Goal: Task Accomplishment & Management: Complete application form

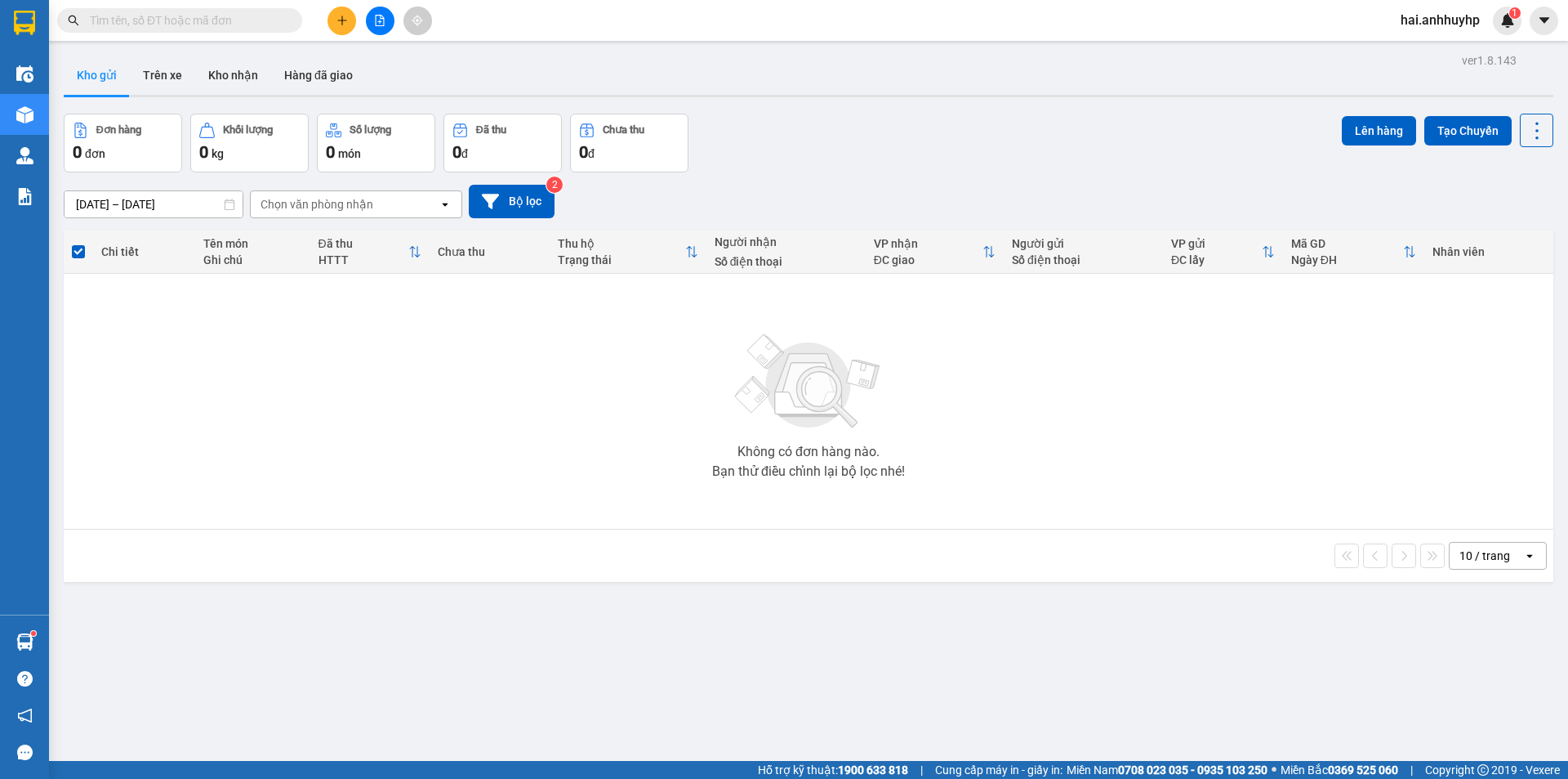
click at [335, 19] on button at bounding box center [341, 20] width 28 height 28
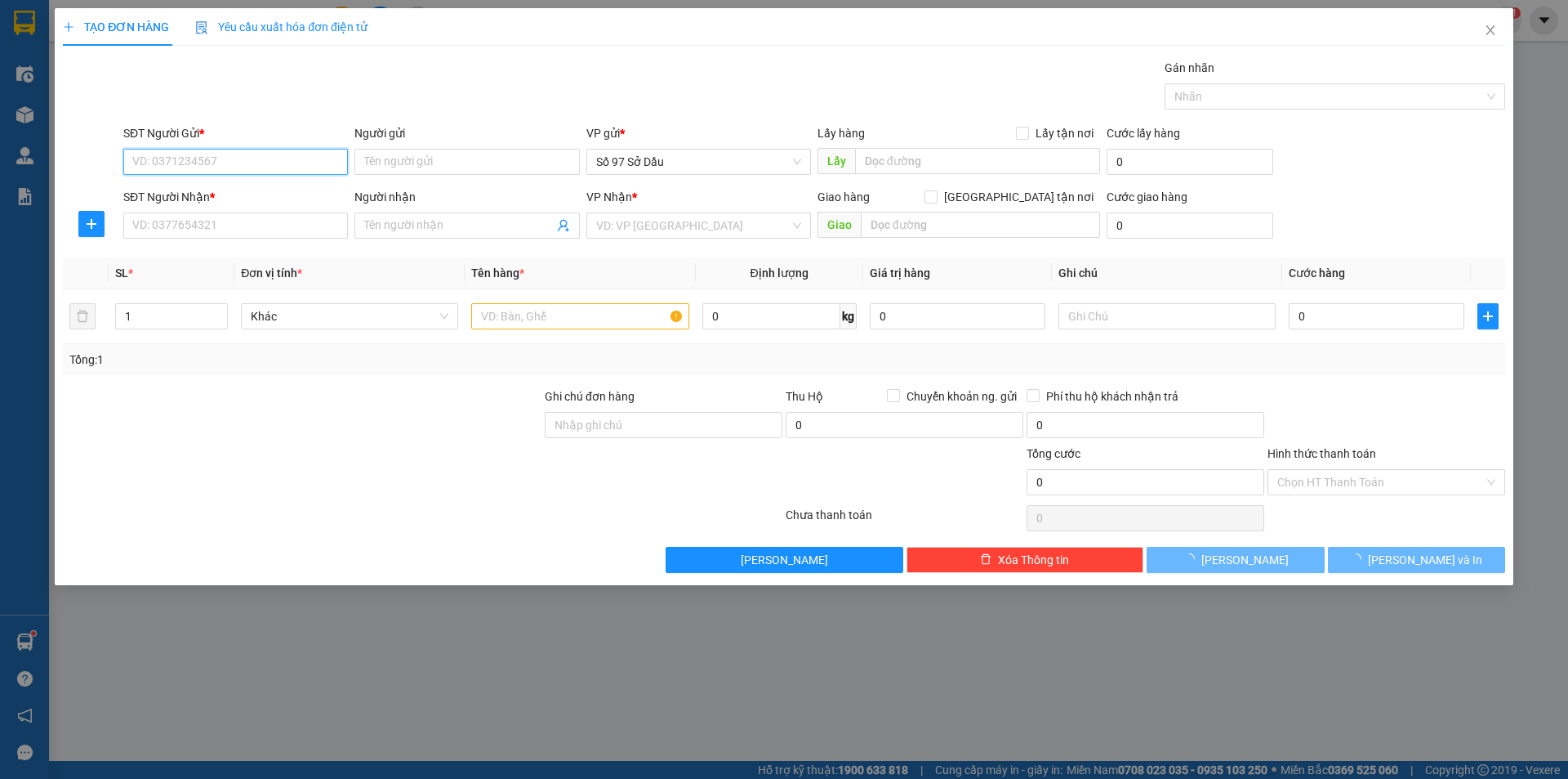
paste input "0904098398"
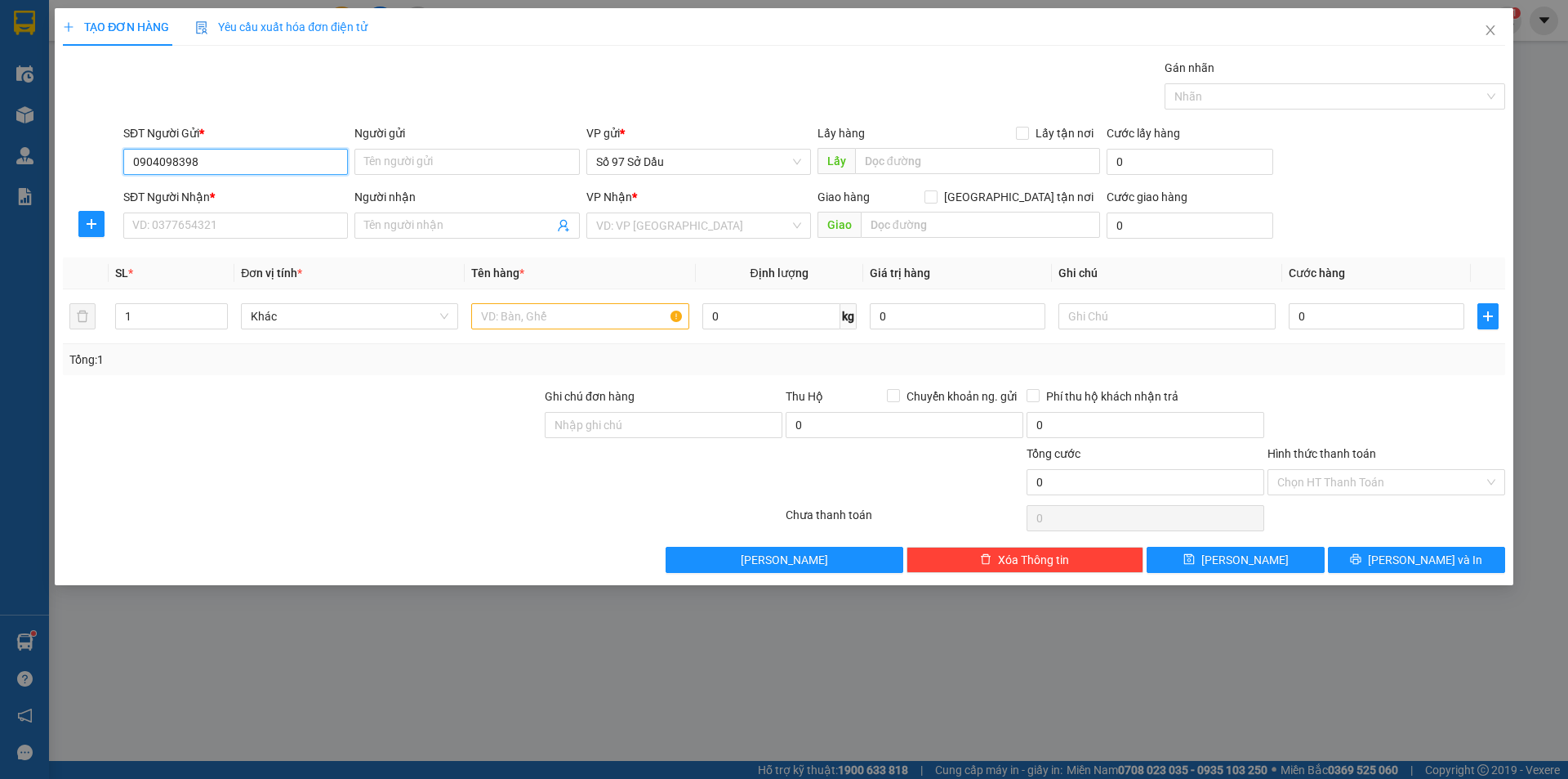
click at [157, 161] on input "0904098398" at bounding box center [236, 161] width 225 height 26
type input "0904098398"
click at [285, 198] on div "0904098398 - ĐẠT" at bounding box center [235, 194] width 205 height 18
type input "ĐẠT"
type input "0904098398"
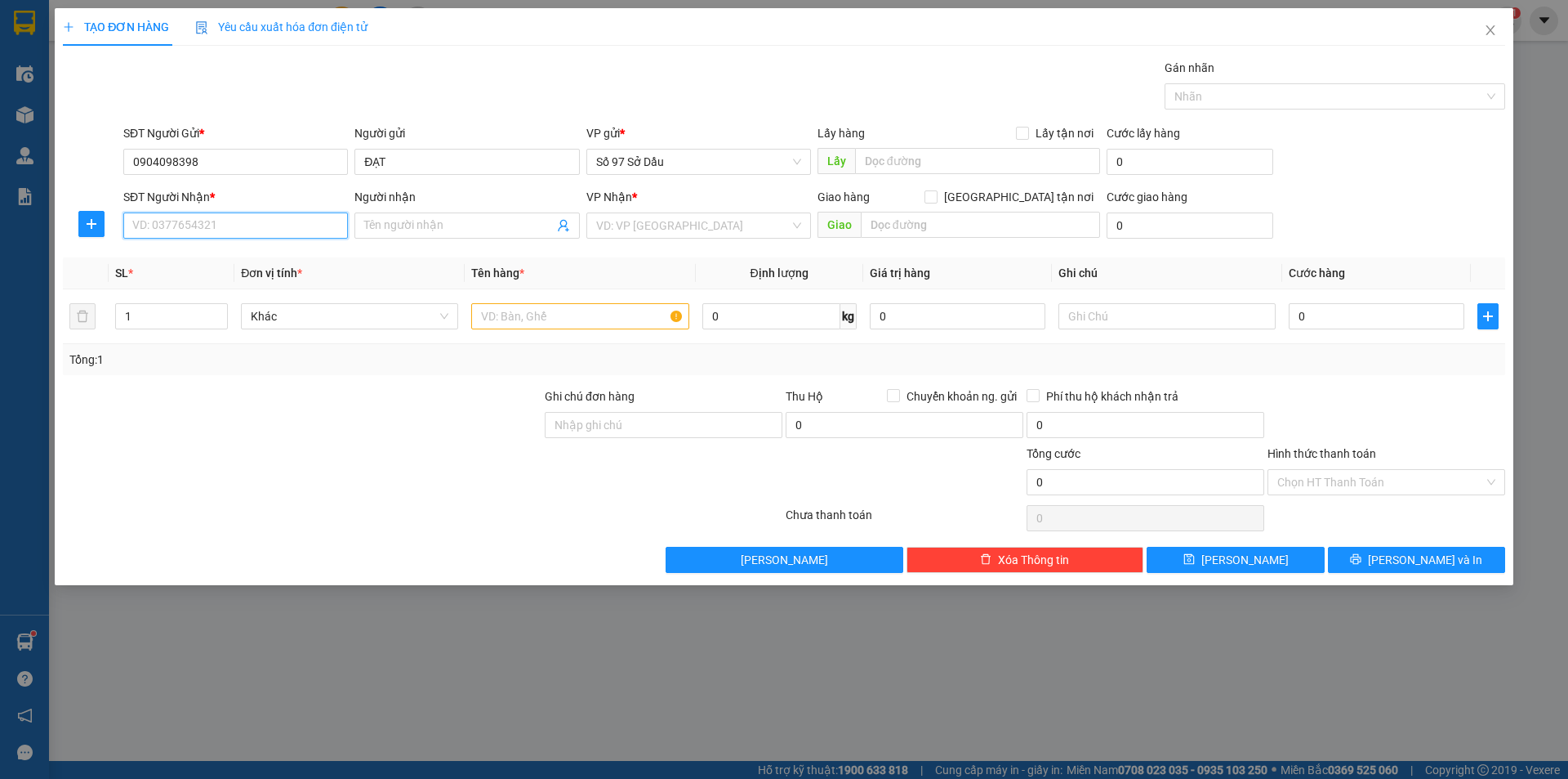
click at [176, 232] on input "SĐT Người Nhận *" at bounding box center [236, 225] width 225 height 26
paste input "0944933111"
type input "0944933111"
click at [418, 230] on input "Người nhận" at bounding box center [459, 225] width 189 height 18
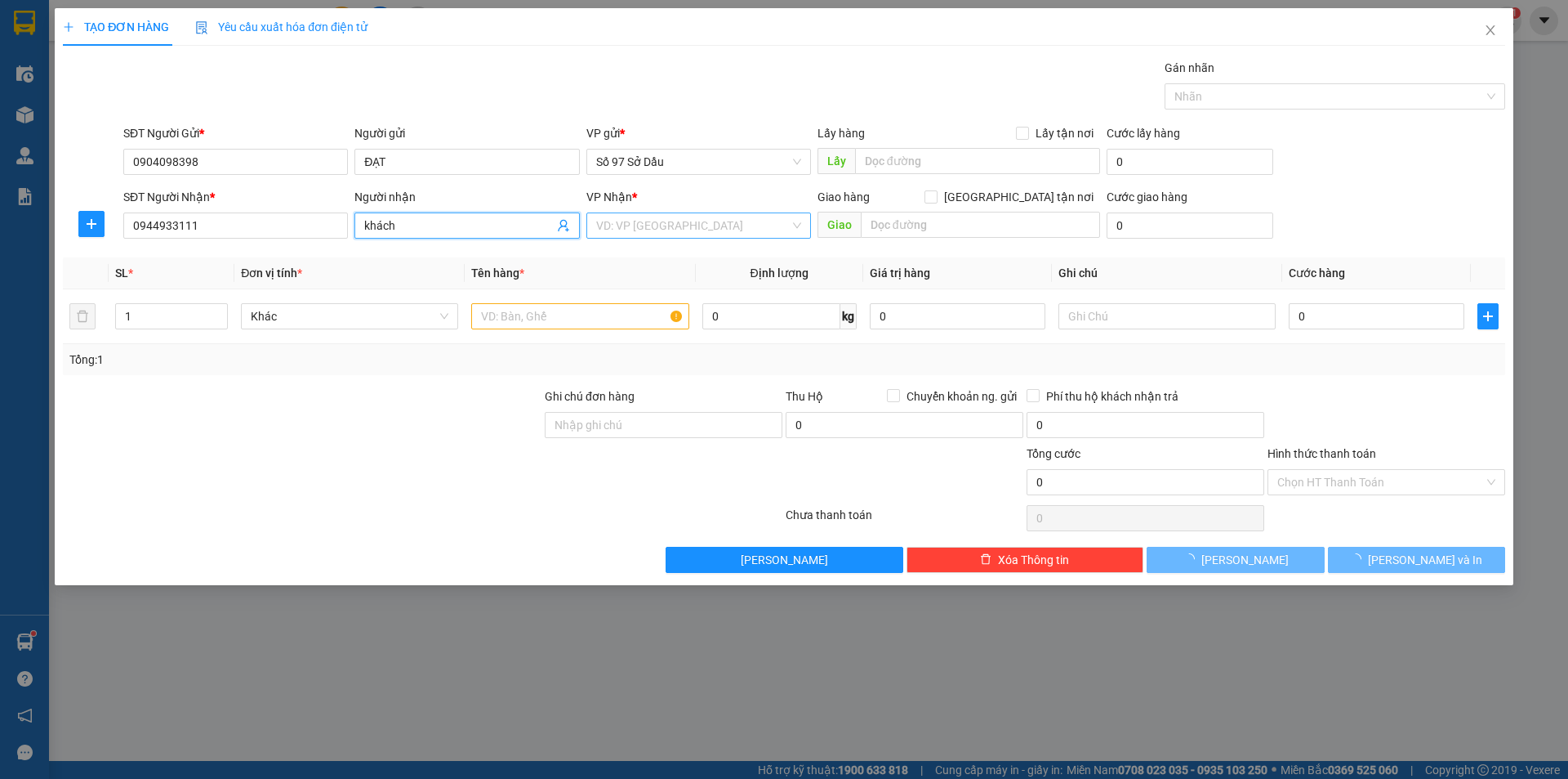
type input "khách"
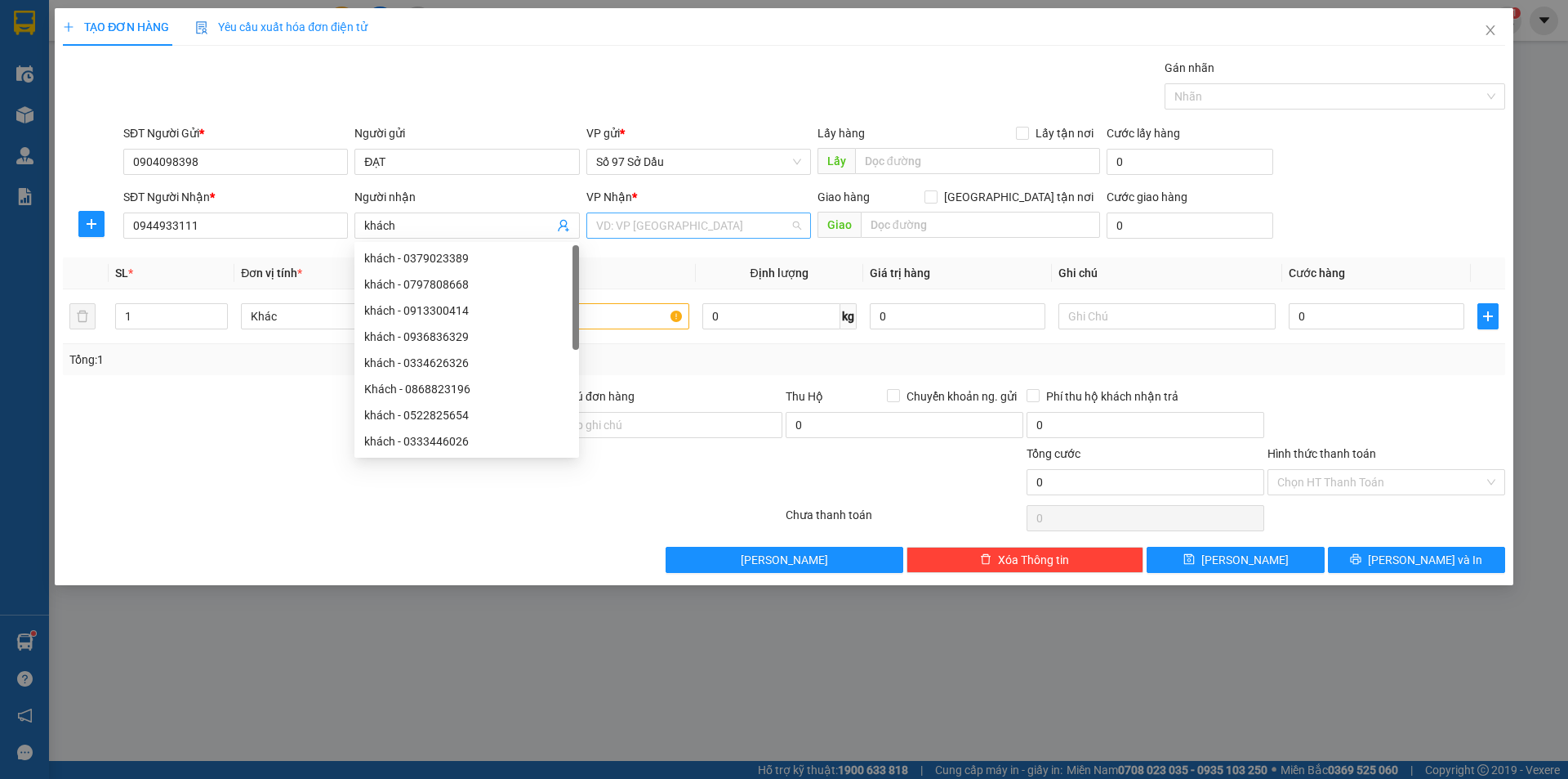
click at [698, 218] on input "search" at bounding box center [693, 225] width 194 height 24
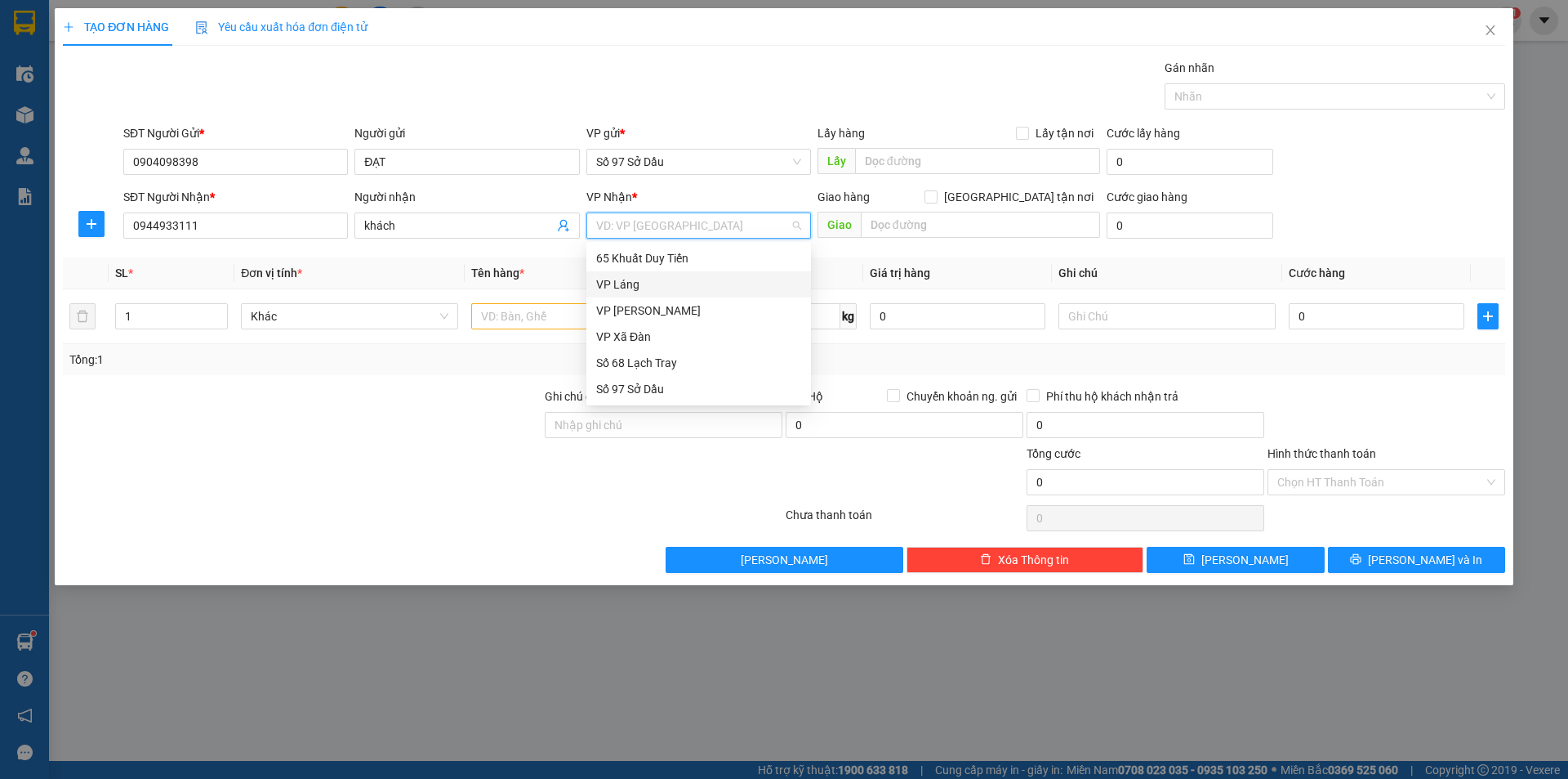
click at [653, 279] on div "VP Láng" at bounding box center [698, 284] width 205 height 18
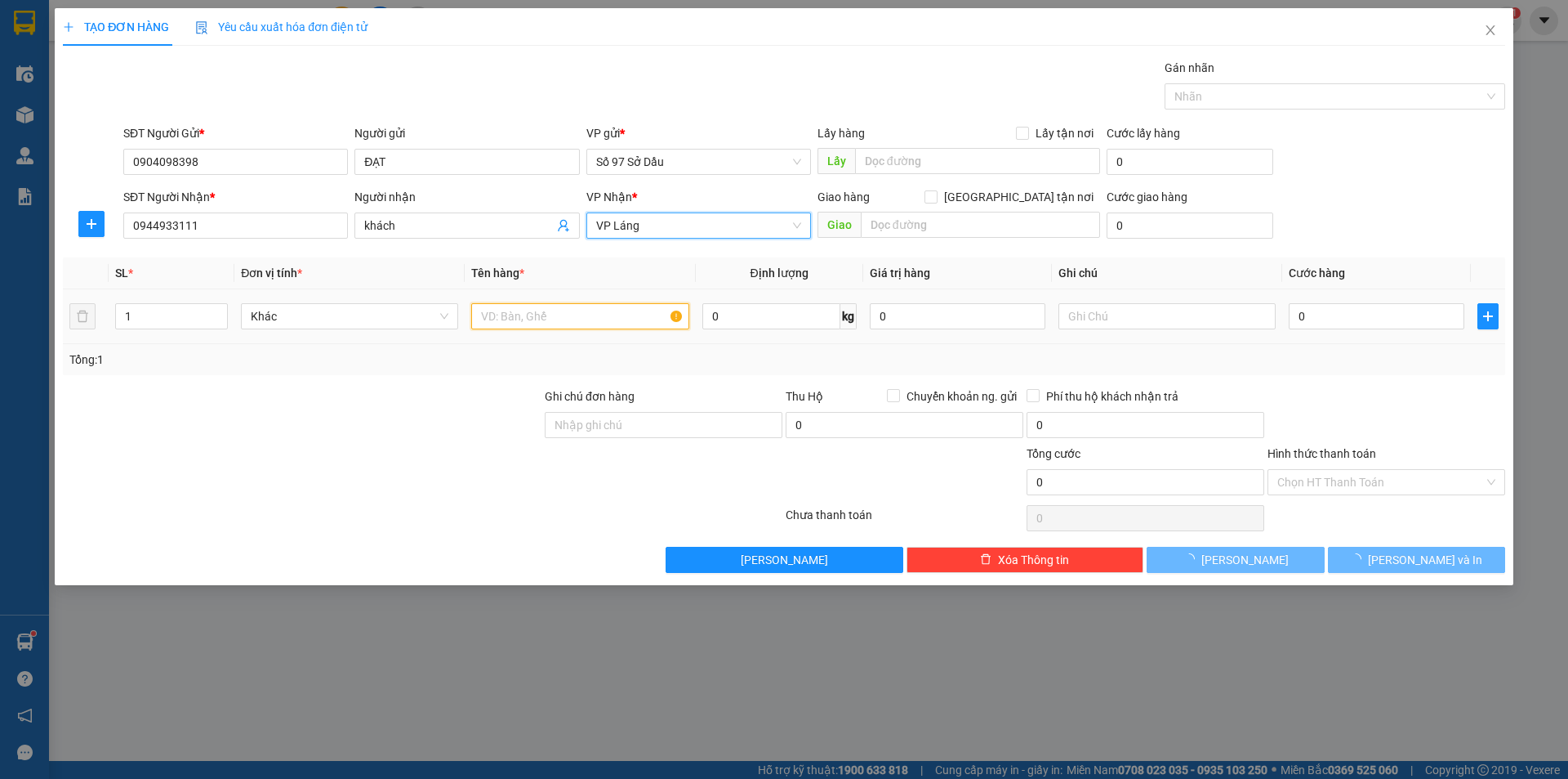
click at [516, 318] on input "text" at bounding box center [580, 316] width 217 height 26
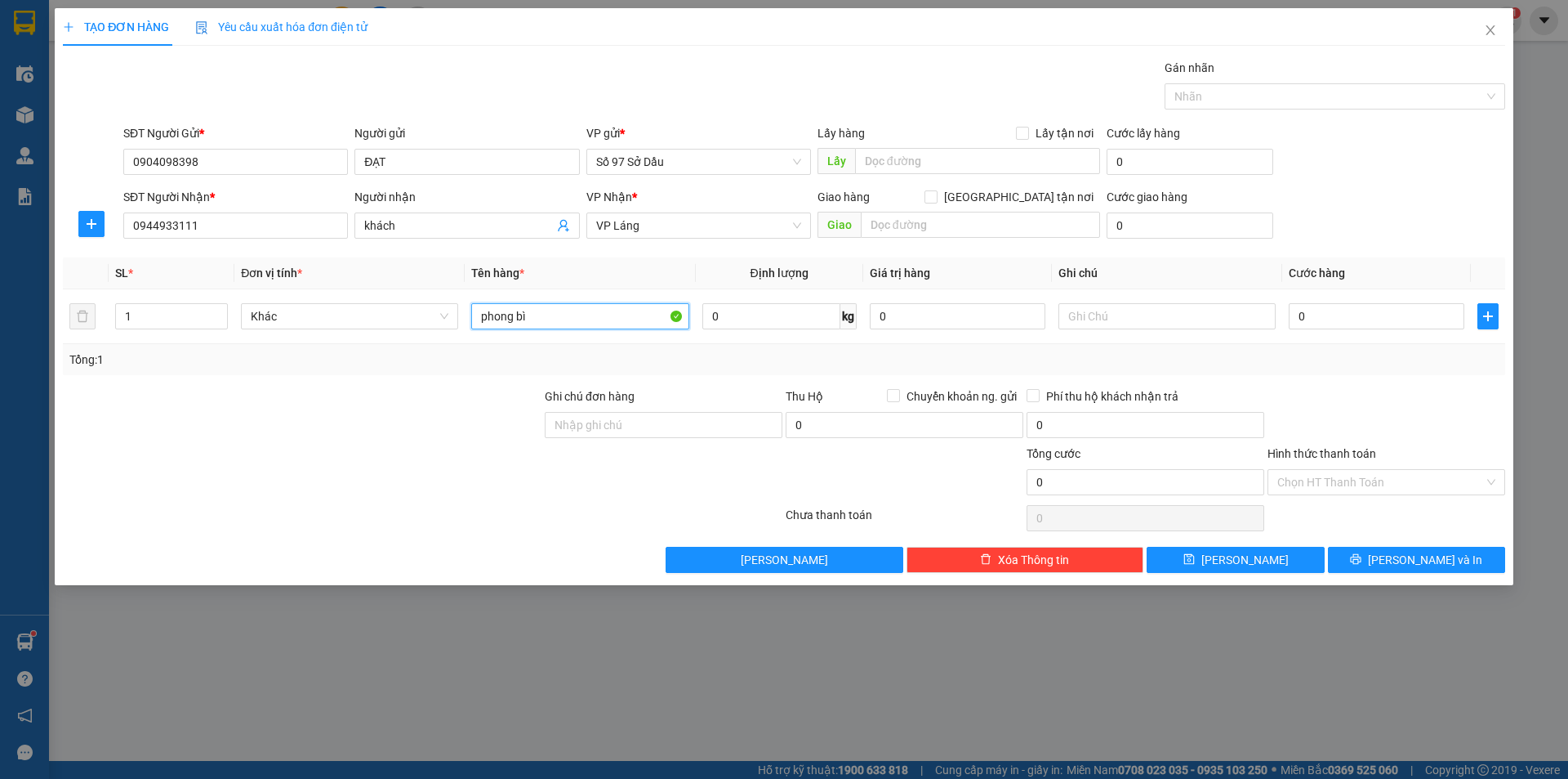
type input "phong bì"
click at [981, 233] on input "text" at bounding box center [980, 224] width 240 height 26
paste input "438 Đ. [PERSON_NAME], [PERSON_NAME], [GEOGRAPHIC_DATA], [GEOGRAPHIC_DATA] 10000…"
type input "438 Đ. [PERSON_NAME], [PERSON_NAME], [GEOGRAPHIC_DATA], [GEOGRAPHIC_DATA] 10000…"
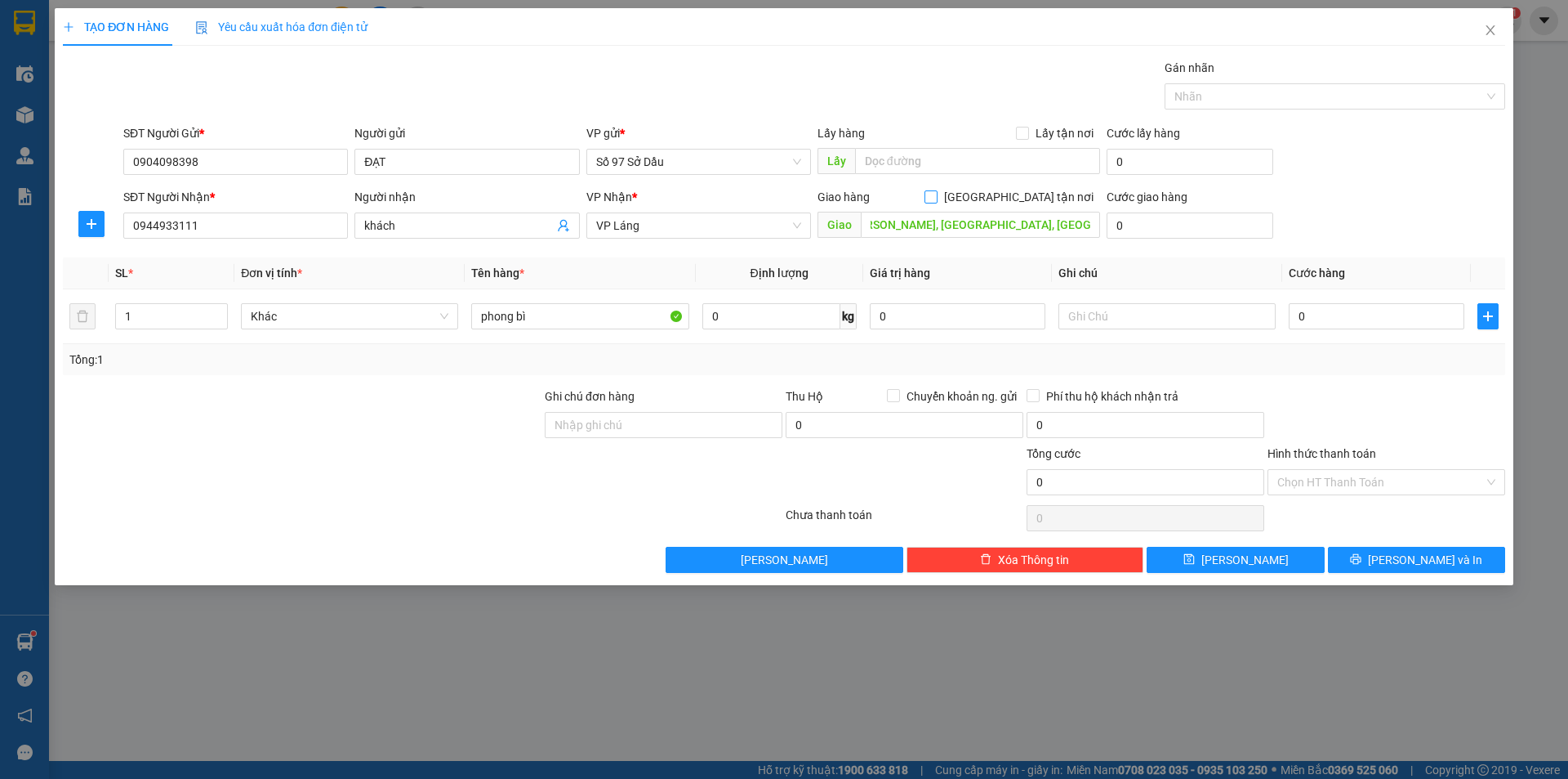
click at [936, 197] on input "[GEOGRAPHIC_DATA] tận nơi" at bounding box center [931, 196] width 12 height 12
checkbox input "true"
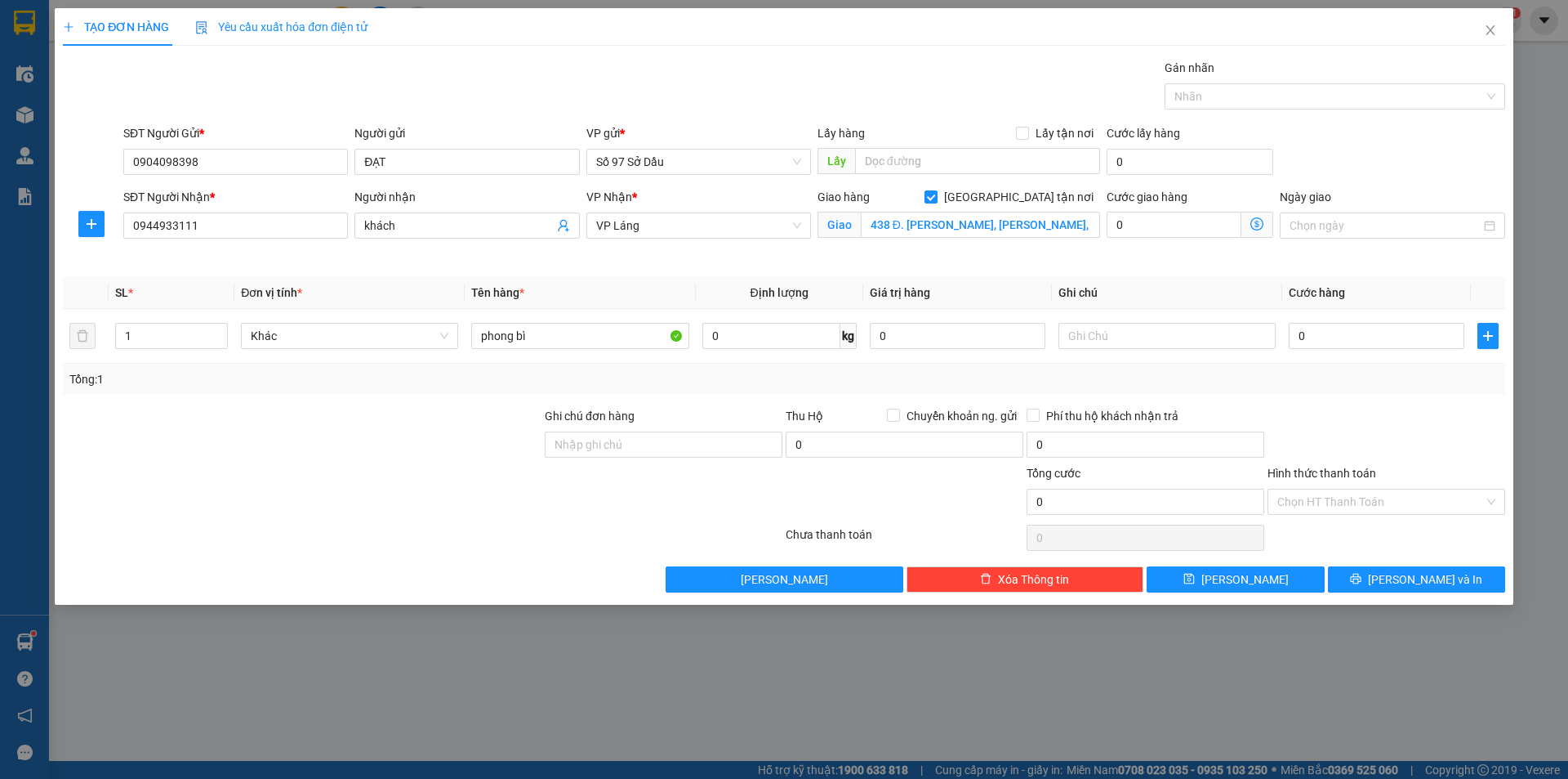
click at [1257, 227] on icon "dollar-circle" at bounding box center [1257, 223] width 13 height 13
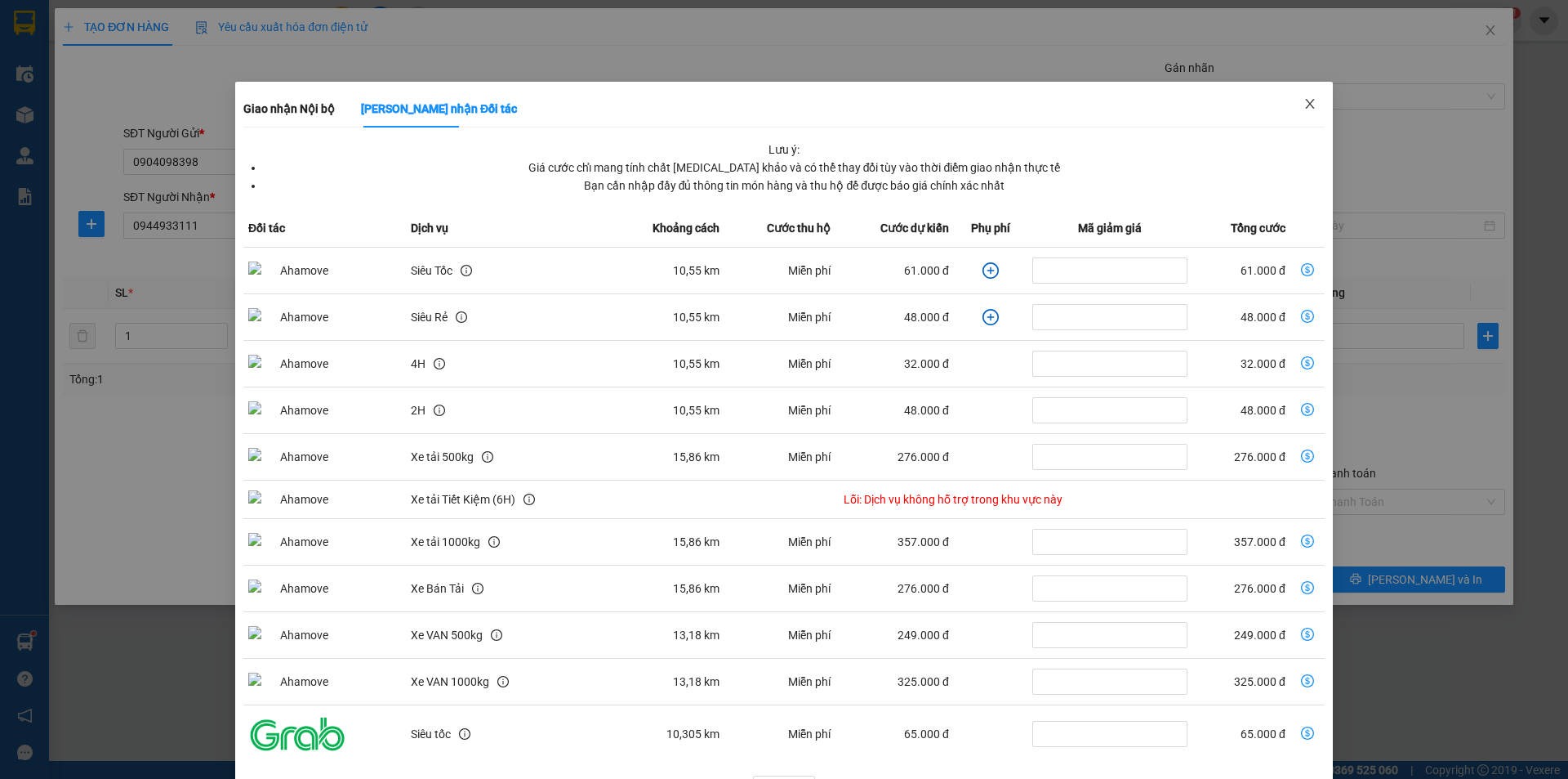
click at [1304, 101] on icon "close" at bounding box center [1310, 103] width 13 height 13
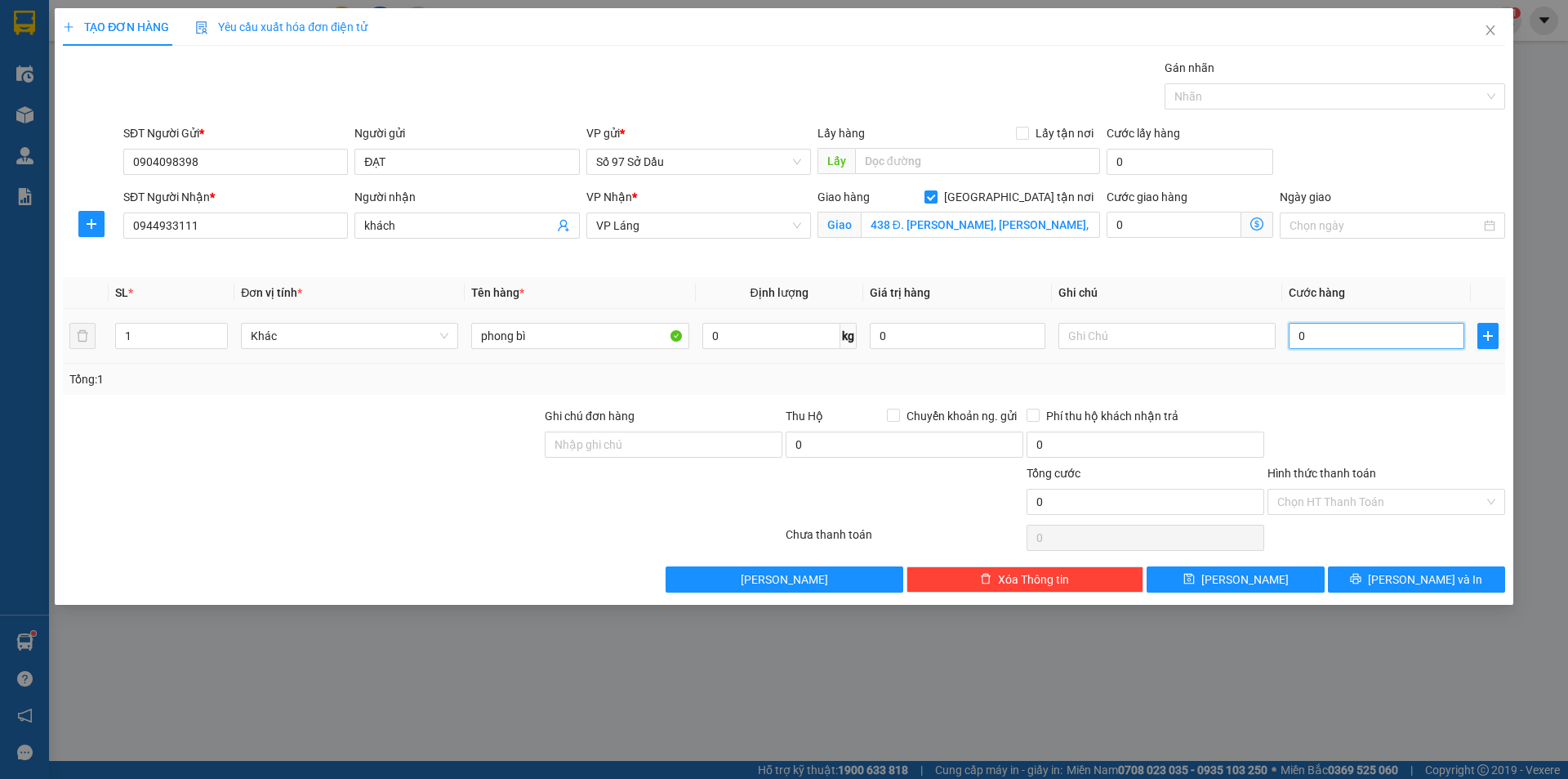
click at [1309, 331] on input "0" at bounding box center [1376, 336] width 176 height 26
type input "1"
type input "11"
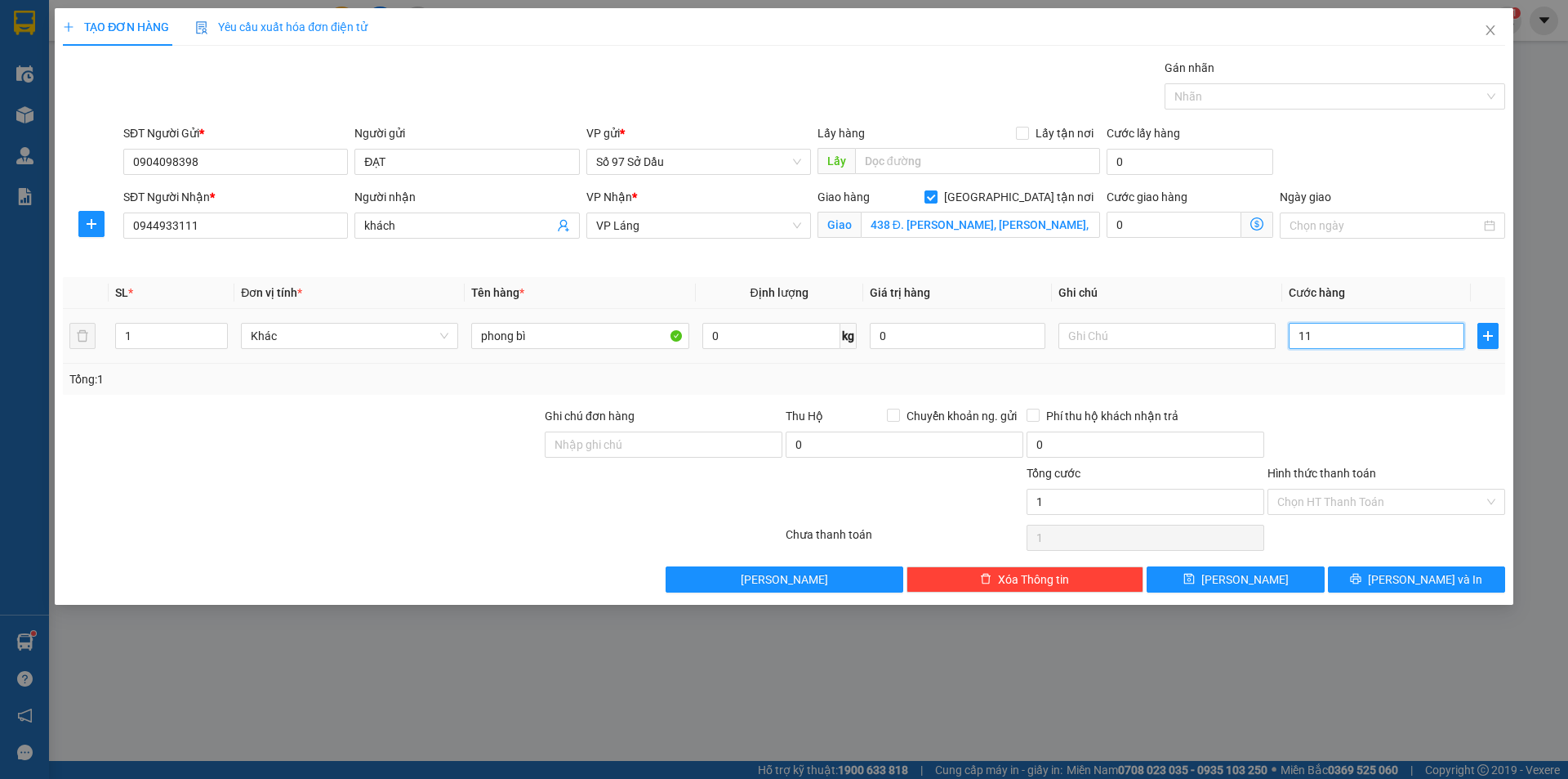
type input "11"
type input "110"
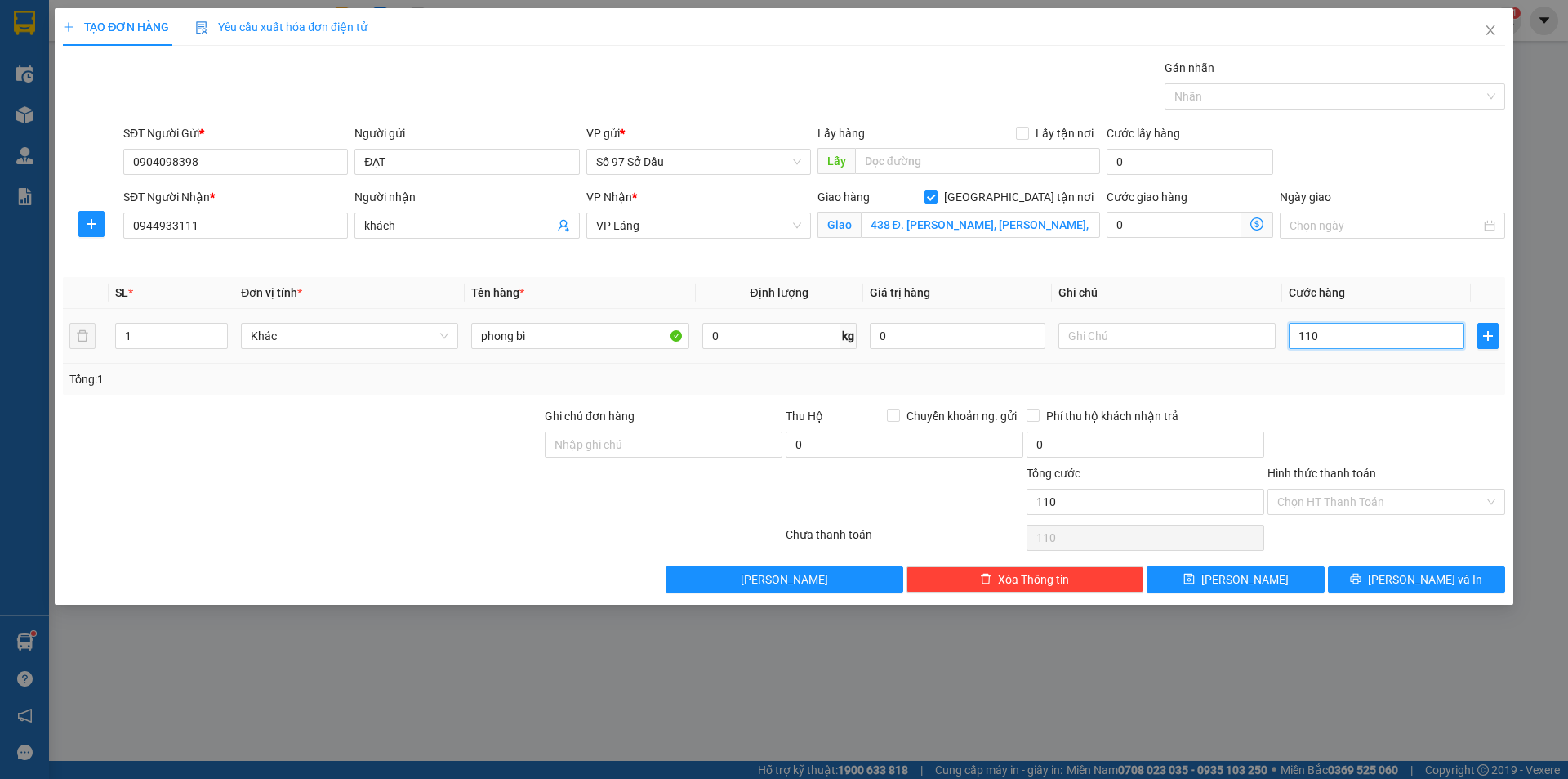
type input "1.100"
type input "11.000"
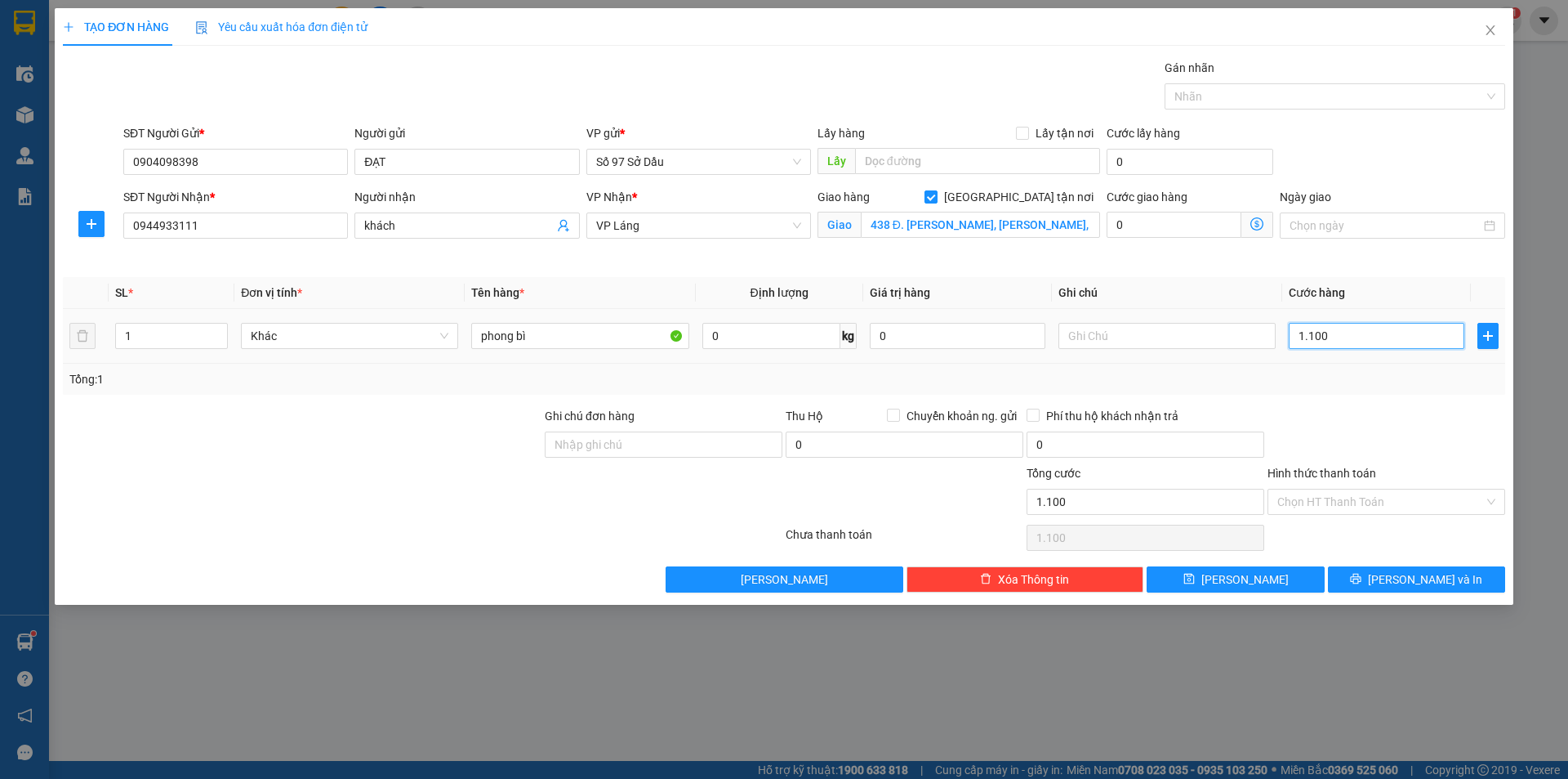
type input "11.000"
type input "110.000"
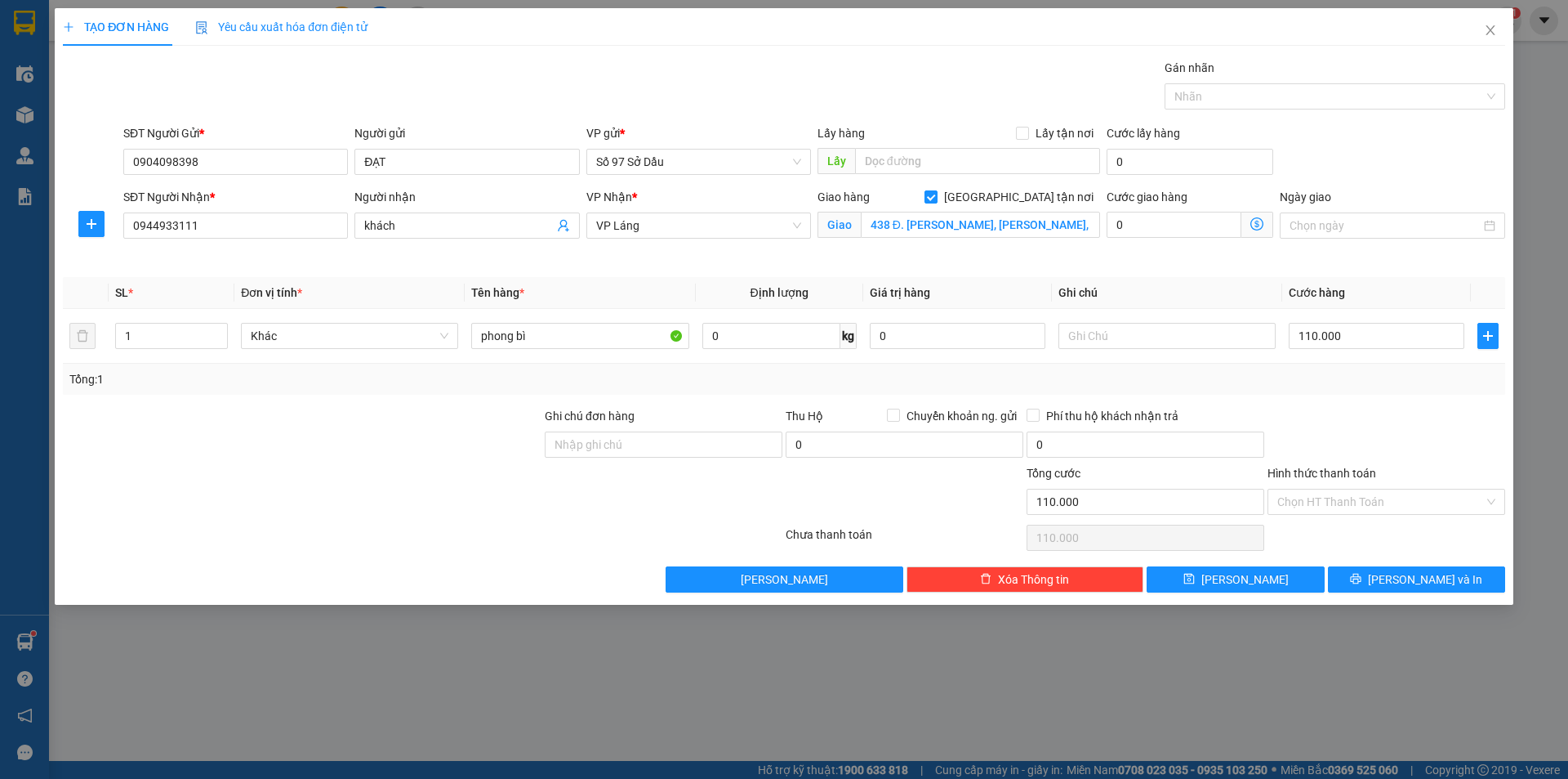
click at [1254, 220] on icon "dollar-circle" at bounding box center [1257, 223] width 13 height 13
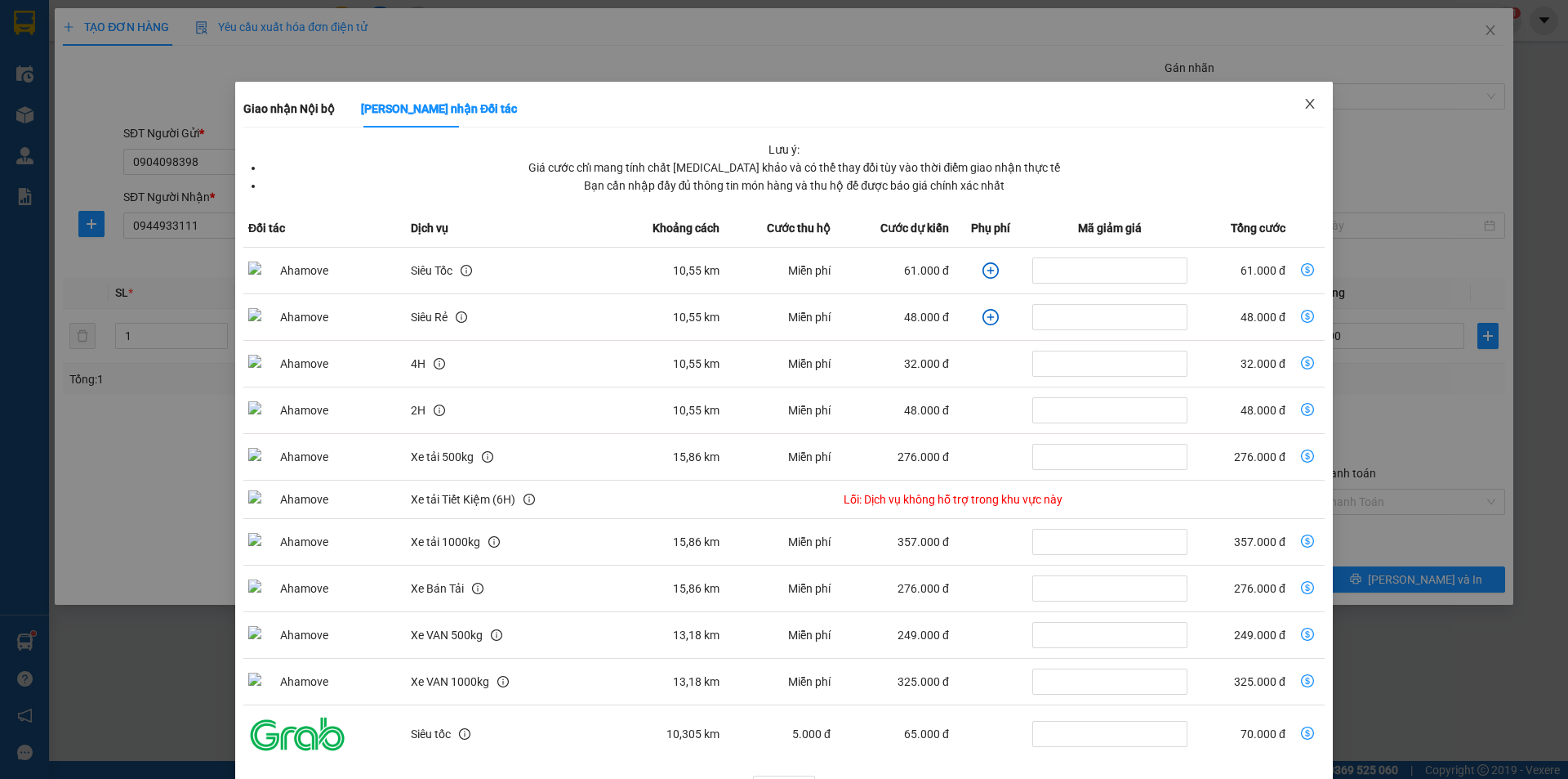
click at [1304, 105] on icon "close" at bounding box center [1310, 103] width 13 height 13
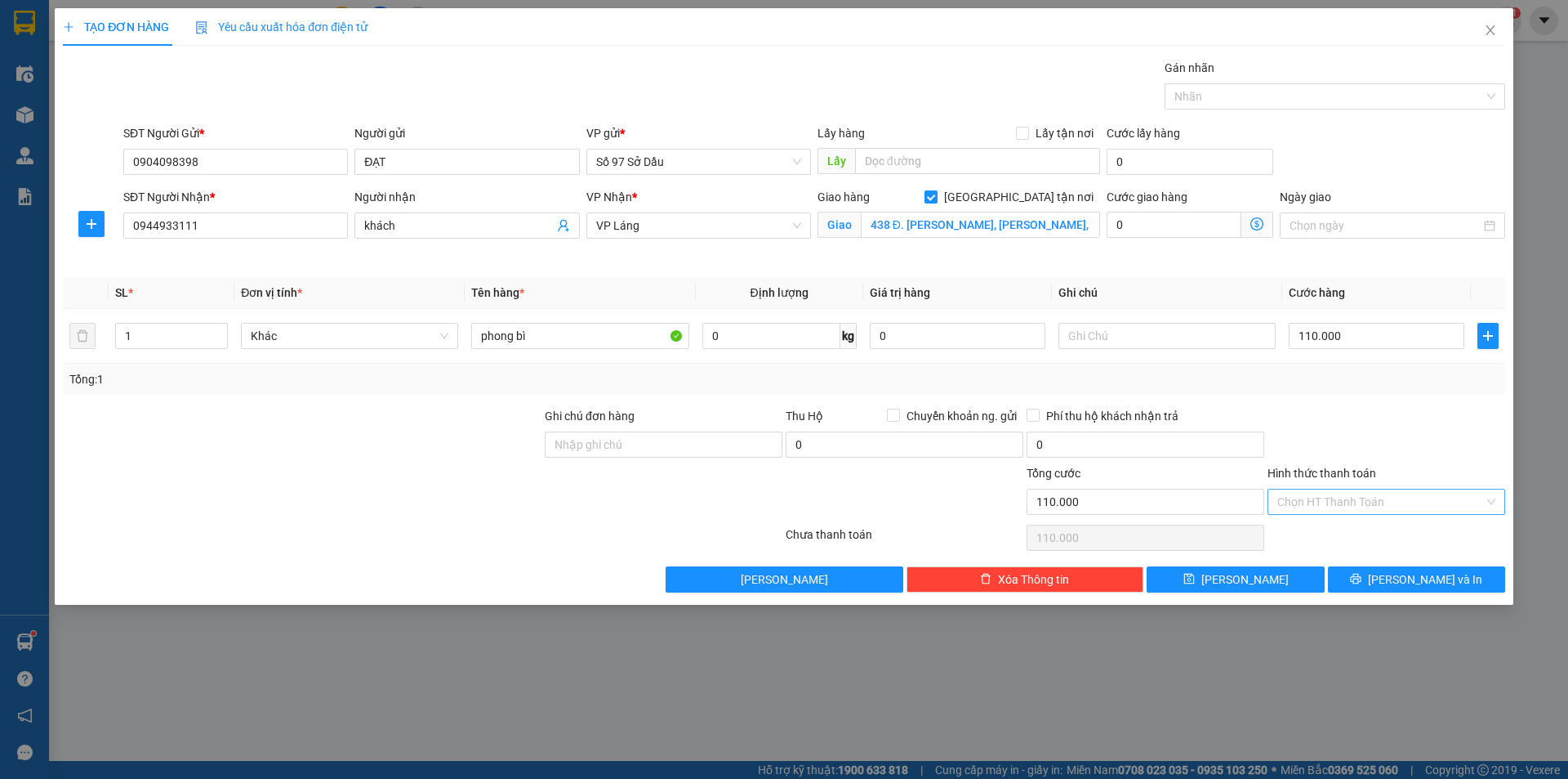
click at [1370, 496] on input "Hình thức thanh toán" at bounding box center [1381, 502] width 207 height 24
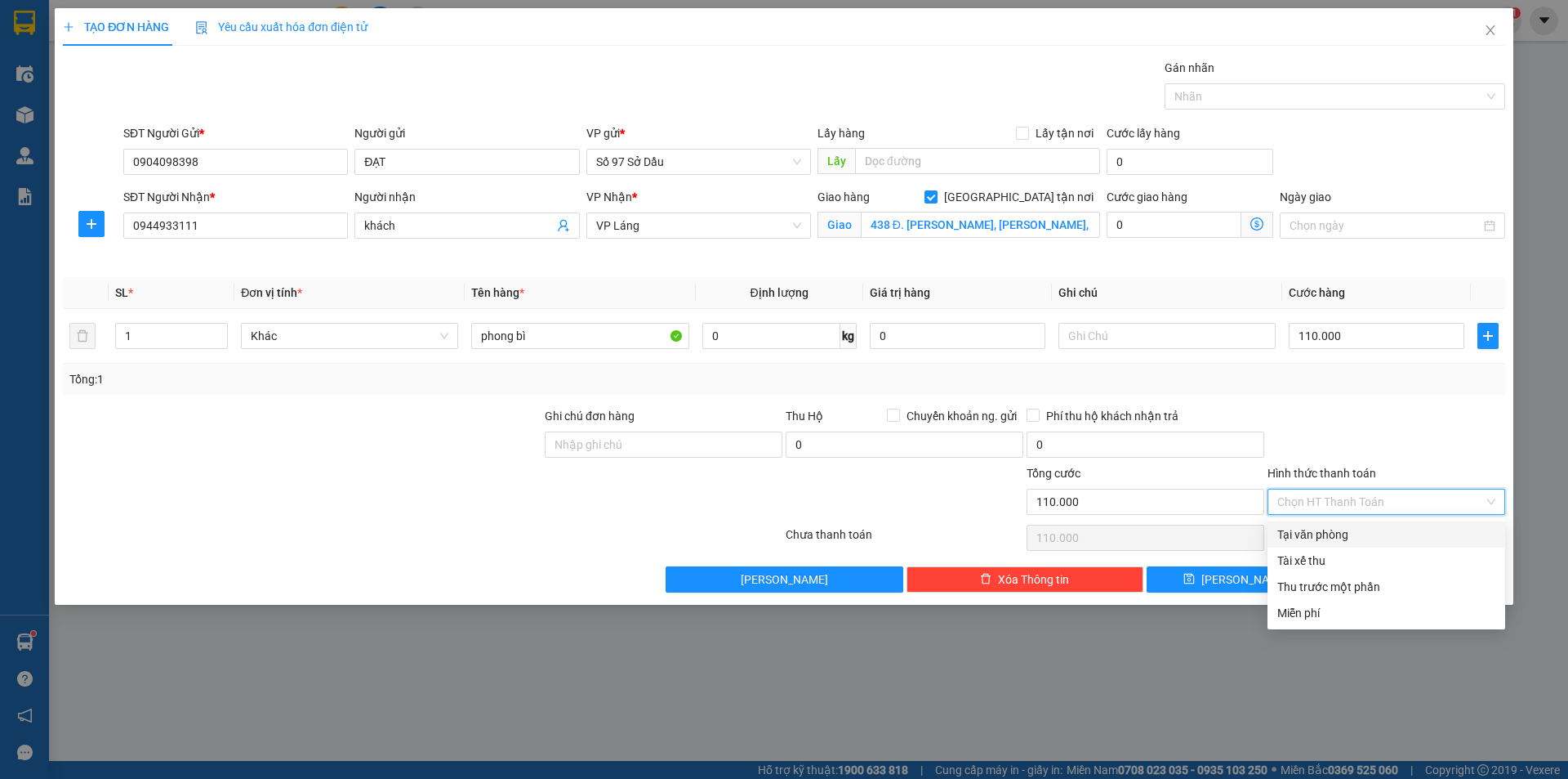
click at [1321, 527] on div "Tại văn phòng" at bounding box center [1387, 535] width 218 height 18
type input "0"
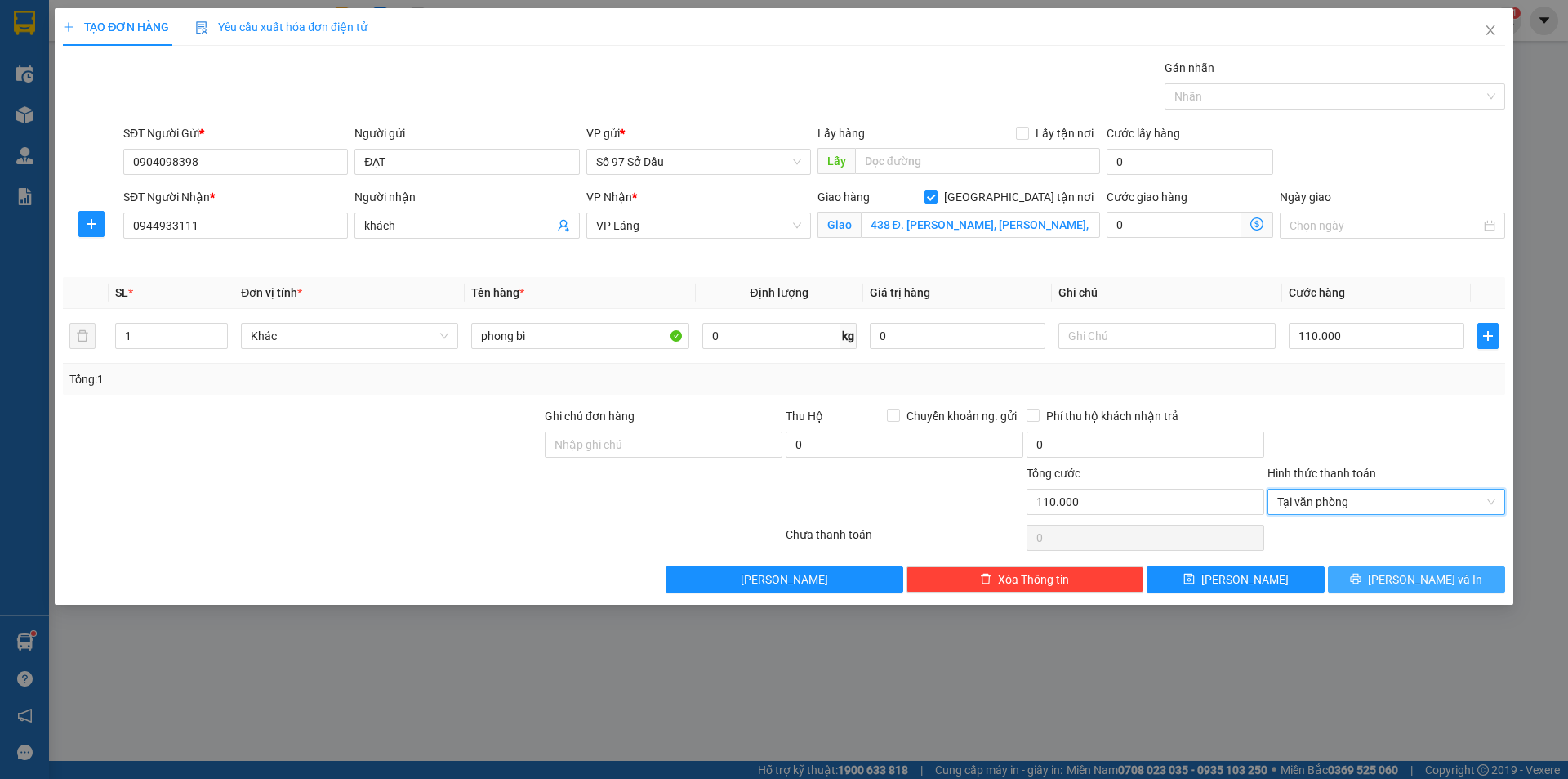
click at [1434, 568] on button "[PERSON_NAME] và In" at bounding box center [1417, 579] width 177 height 26
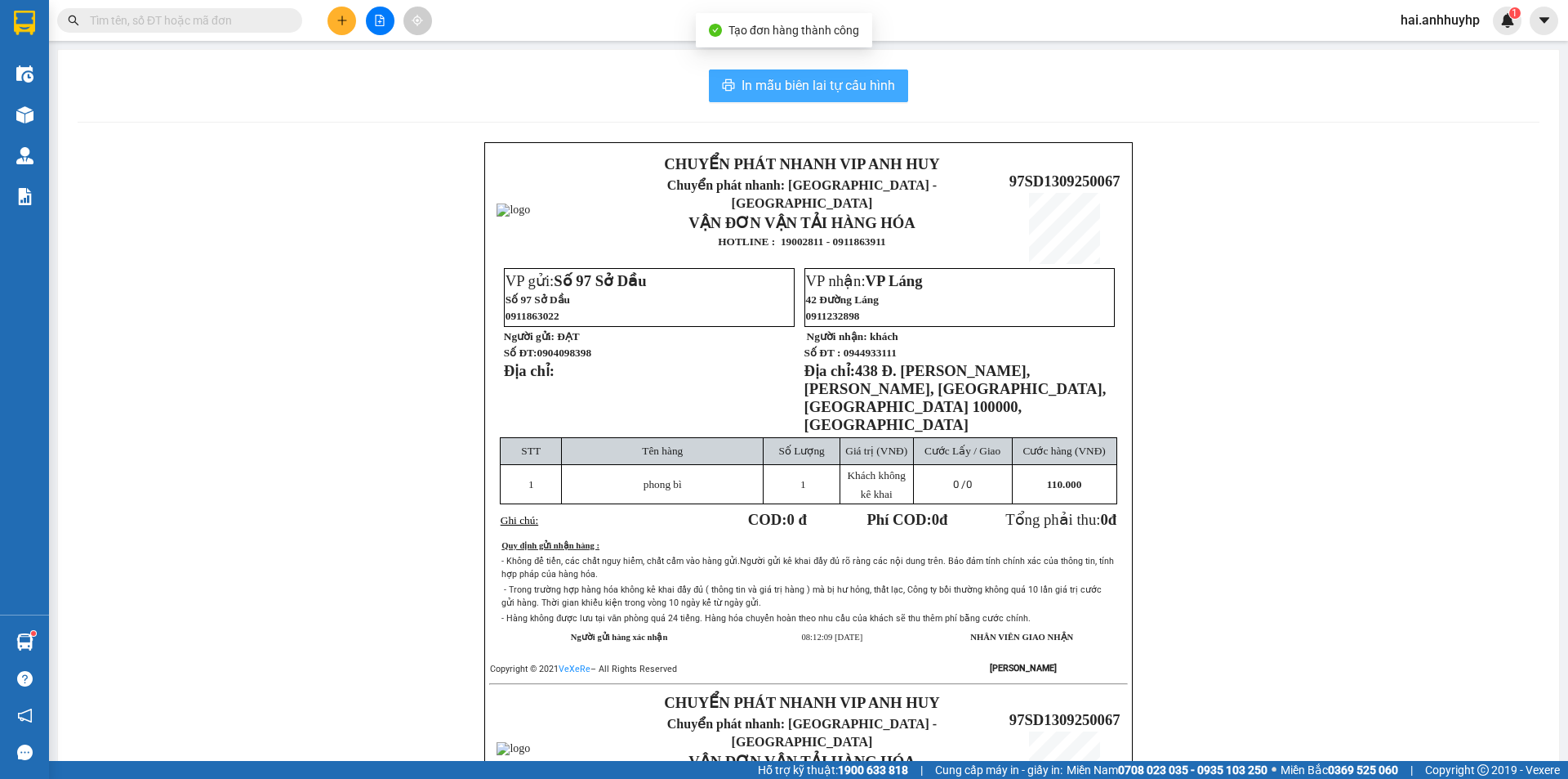
click at [841, 82] on span "In mẫu biên lai tự cấu hình" at bounding box center [818, 85] width 153 height 20
